Goal: Book appointment/travel/reservation

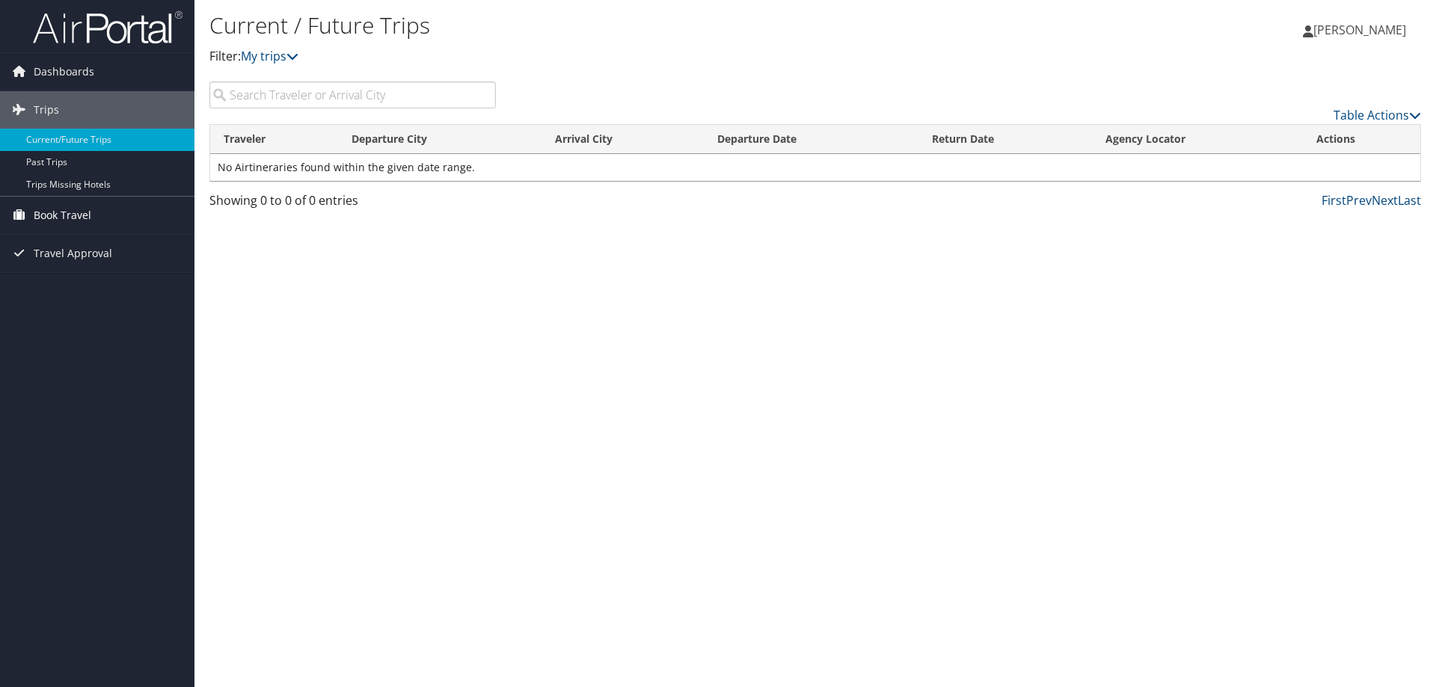
click at [77, 221] on span "Book Travel" at bounding box center [63, 215] width 58 height 37
click at [96, 290] on link "Book/Manage Online Trips" at bounding box center [97, 290] width 194 height 22
